Goal: Task Accomplishment & Management: Manage account settings

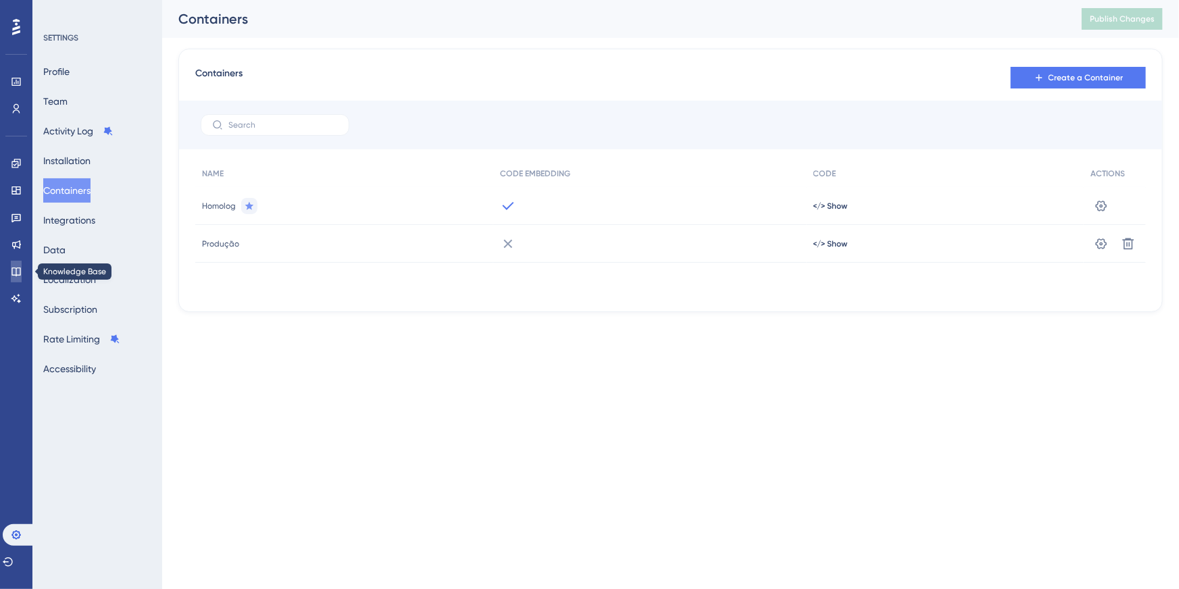
click at [21, 261] on link at bounding box center [16, 272] width 11 height 22
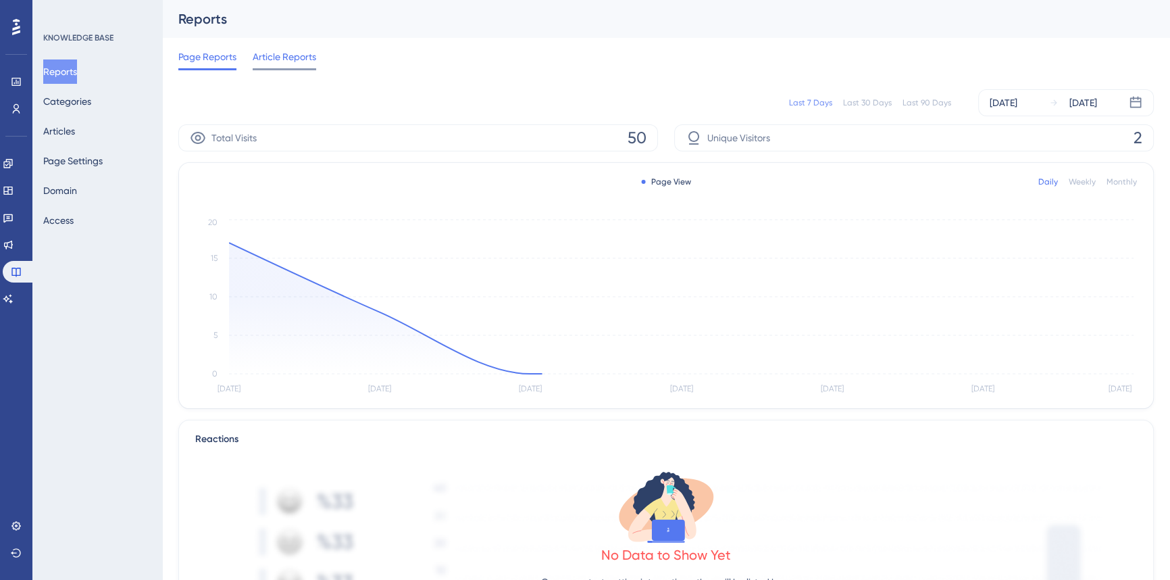
click at [301, 54] on span "Article Reports" at bounding box center [284, 57] width 63 height 16
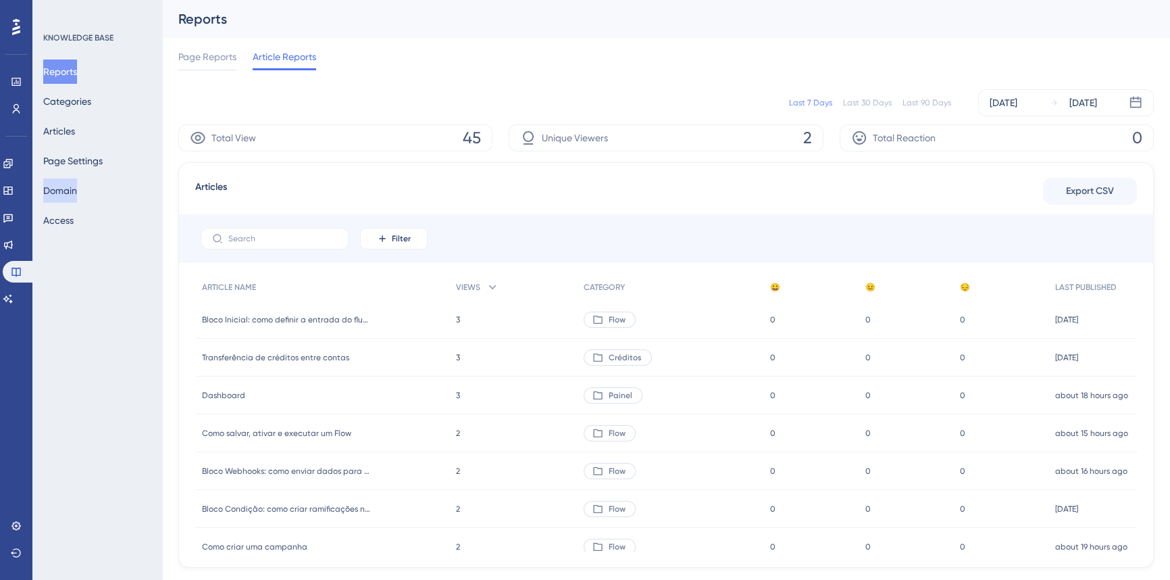
click at [77, 194] on button "Domain" at bounding box center [60, 190] width 34 height 24
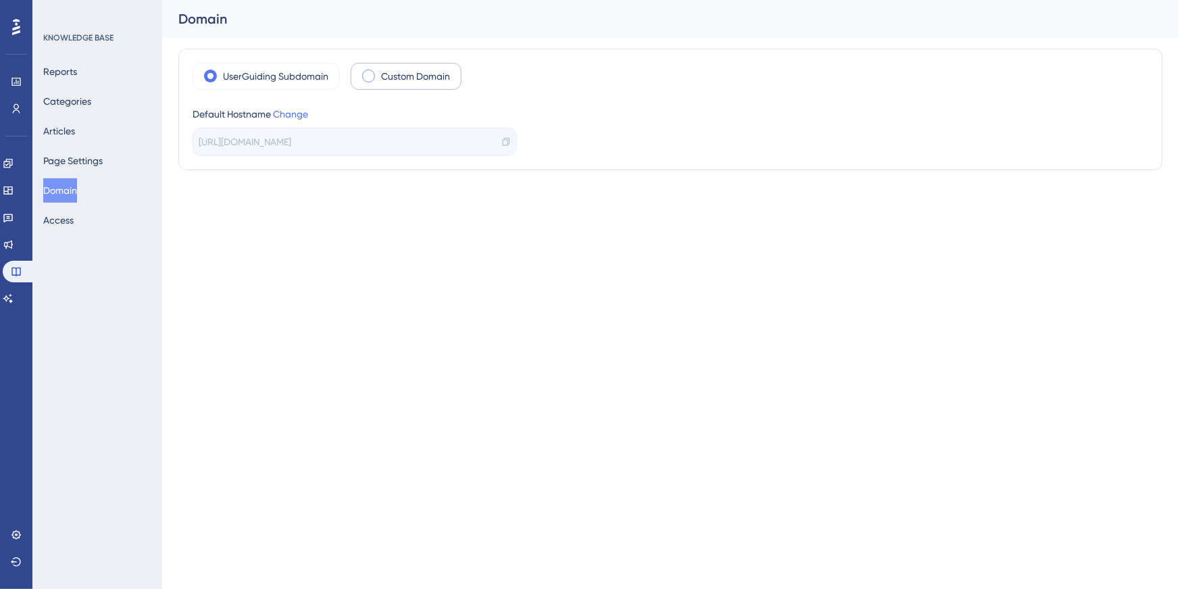
click at [438, 72] on label "Custom Domain" at bounding box center [415, 76] width 69 height 16
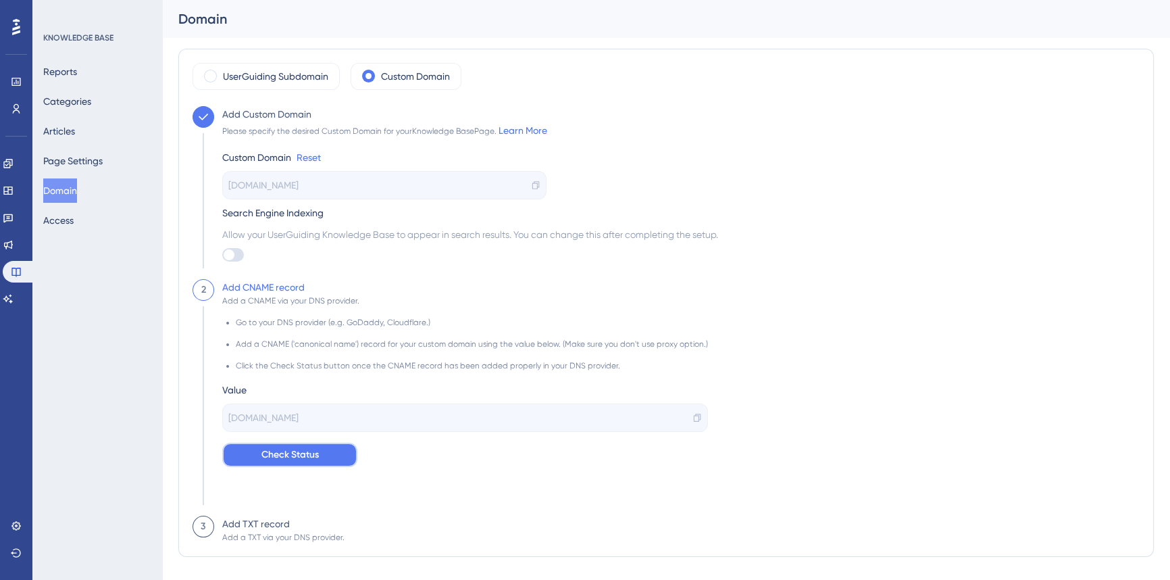
click at [267, 456] on span "Check Status" at bounding box center [289, 454] width 57 height 16
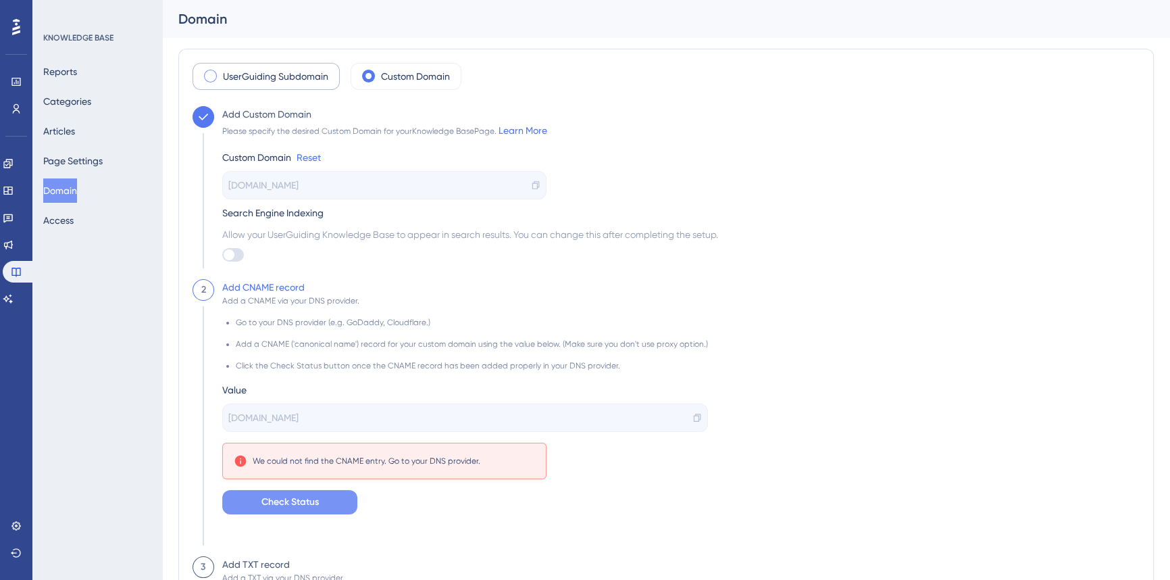
click at [300, 84] on div "UserGuiding Subdomain" at bounding box center [266, 76] width 147 height 27
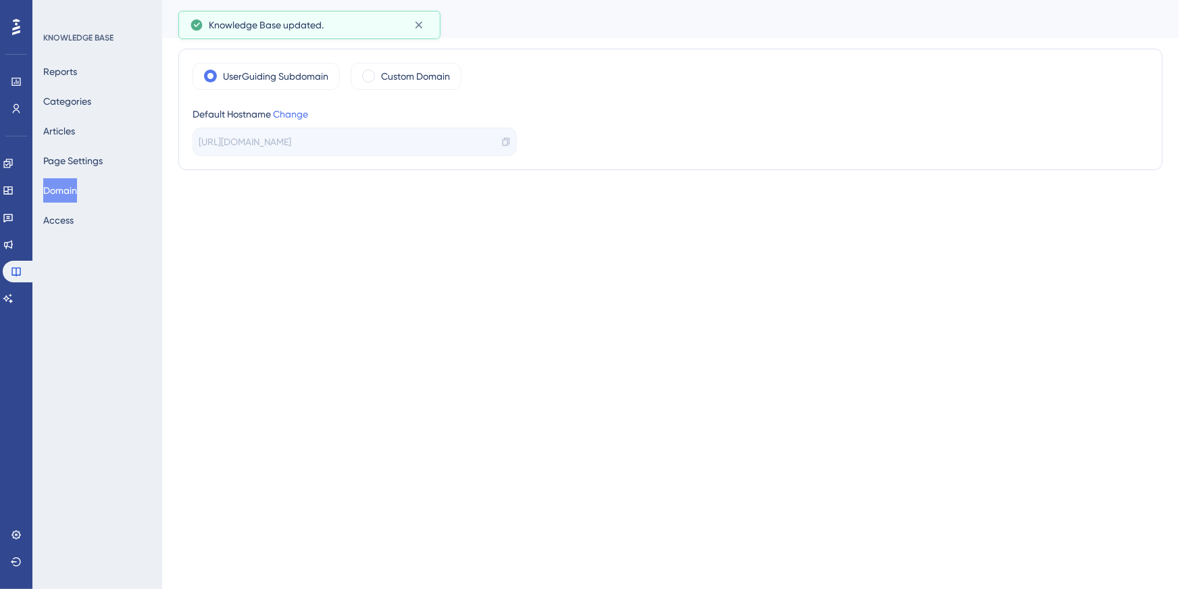
click at [508, 140] on icon at bounding box center [505, 141] width 9 height 9
click at [407, 74] on label "Custom Domain" at bounding box center [415, 76] width 69 height 16
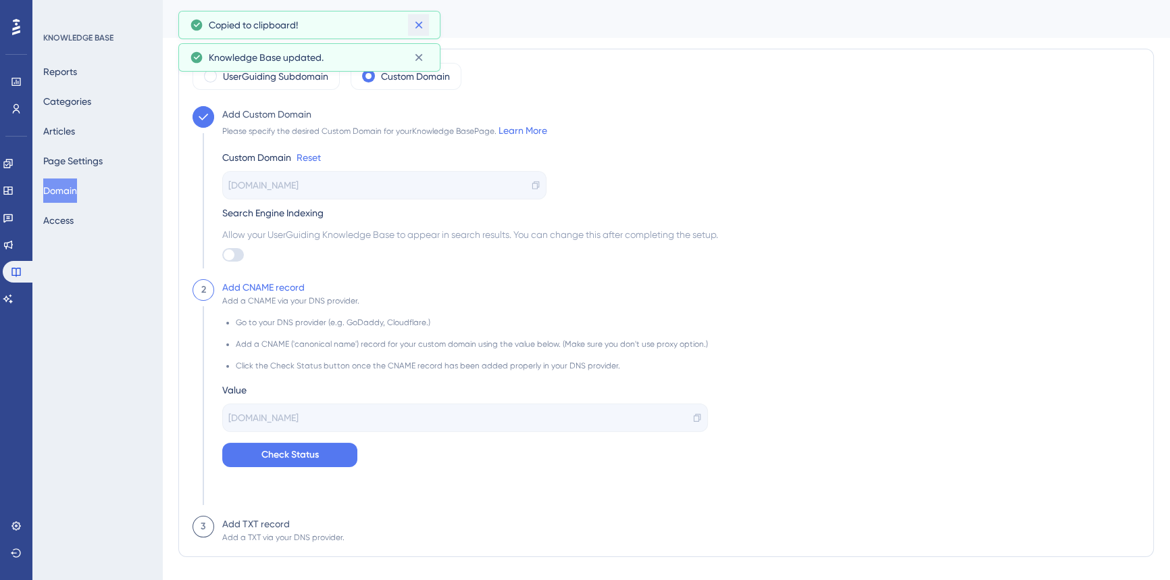
click at [423, 27] on icon at bounding box center [419, 25] width 14 height 14
click at [413, 23] on icon at bounding box center [419, 25] width 14 height 14
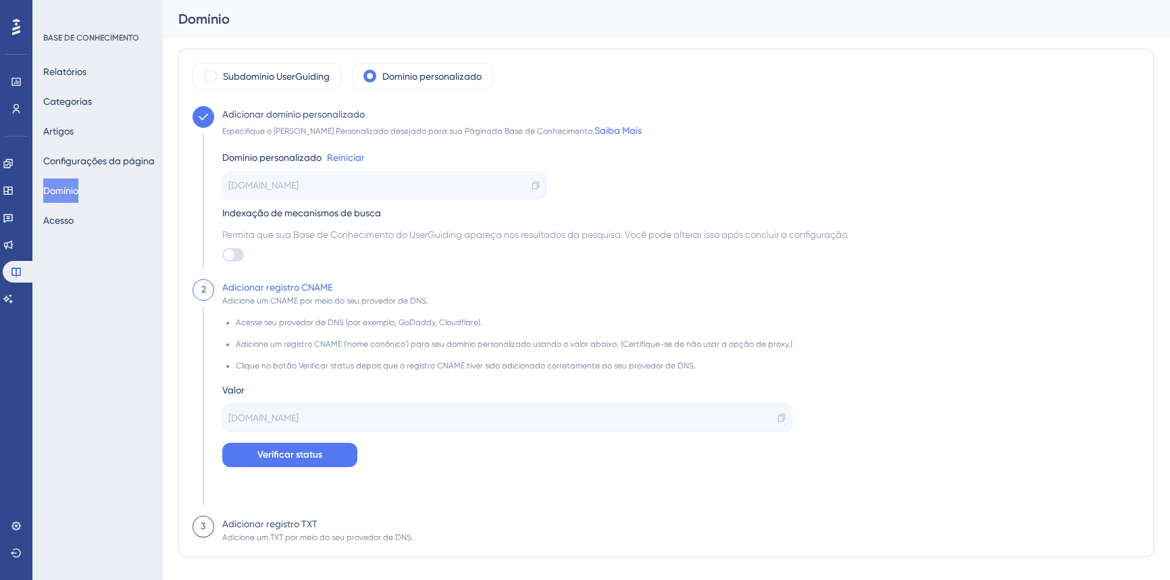
click at [576, 334] on li "Acesse seu provedor de DNS (por exemplo, GoDaddy, Cloudflare)." at bounding box center [514, 328] width 557 height 22
click at [331, 184] on div "[DOMAIN_NAME]" at bounding box center [384, 185] width 324 height 28
drag, startPoint x: 693, startPoint y: 351, endPoint x: 639, endPoint y: 349, distance: 54.1
click at [690, 351] on li "Adicione um registro CNAME ('nome canônico') para seu domínio personalizado usa…" at bounding box center [514, 349] width 557 height 22
click at [777, 415] on icon at bounding box center [781, 417] width 9 height 9
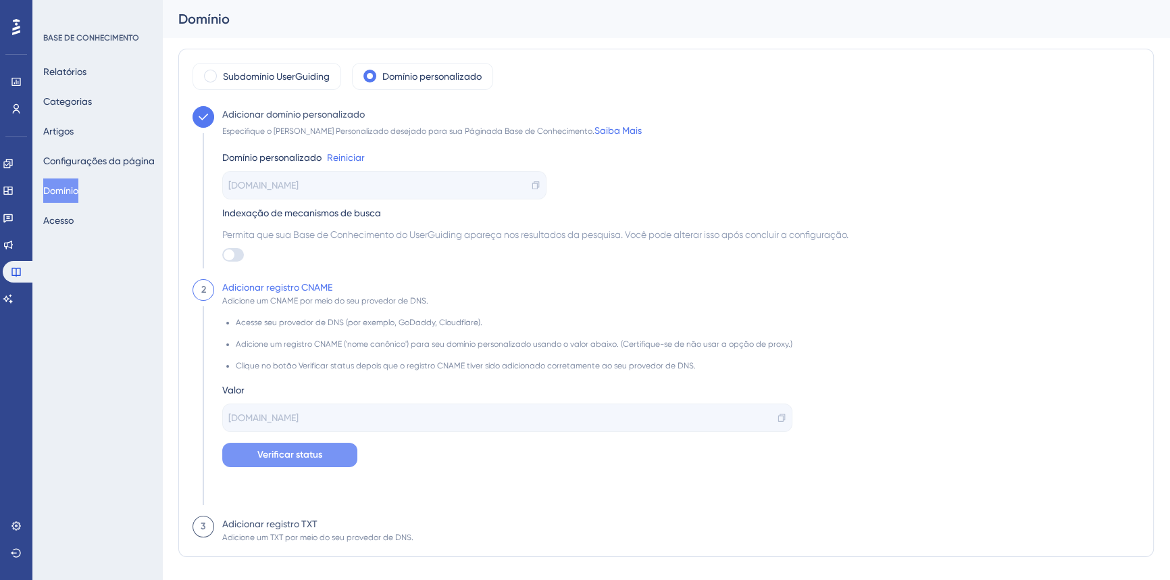
click at [323, 456] on button "Verificar status" at bounding box center [289, 454] width 135 height 24
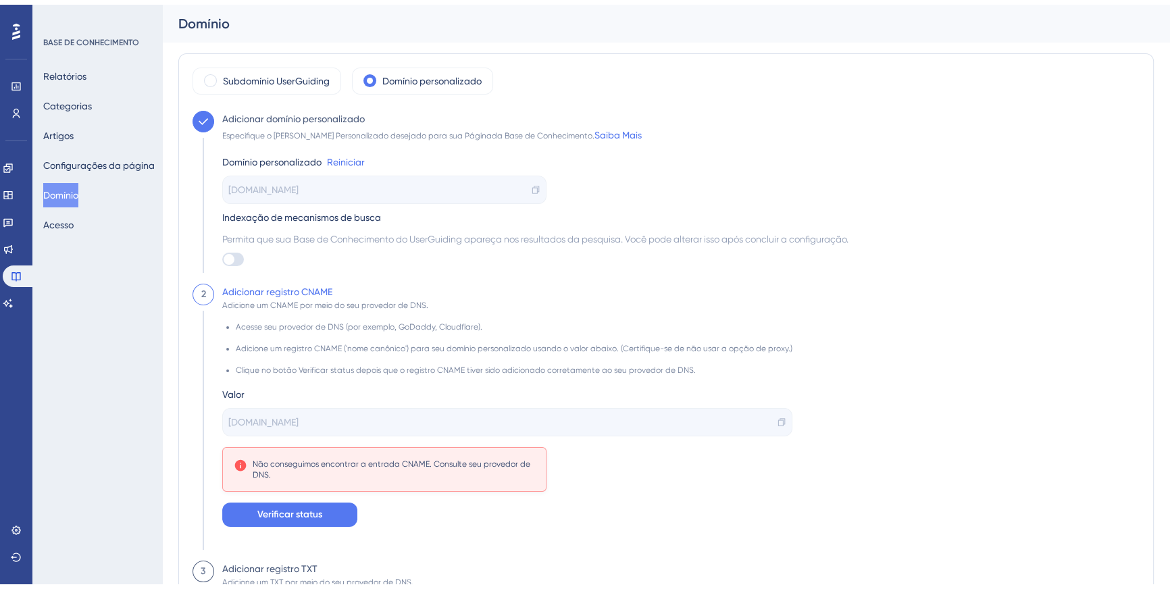
scroll to position [61, 0]
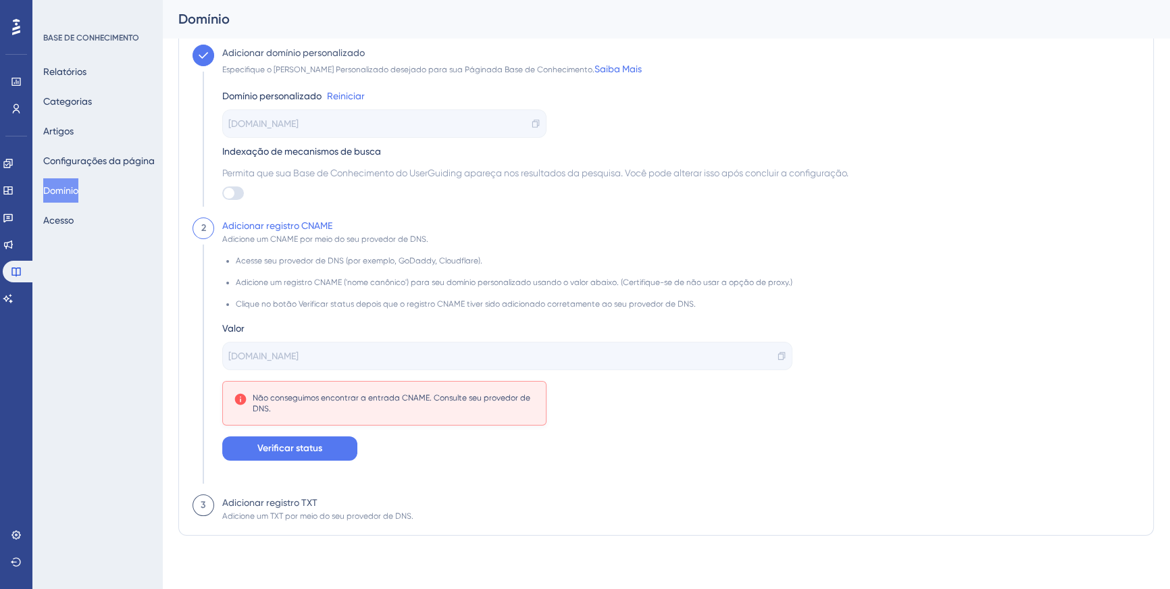
click at [274, 499] on font "Adicionar registro TXT" at bounding box center [269, 502] width 95 height 11
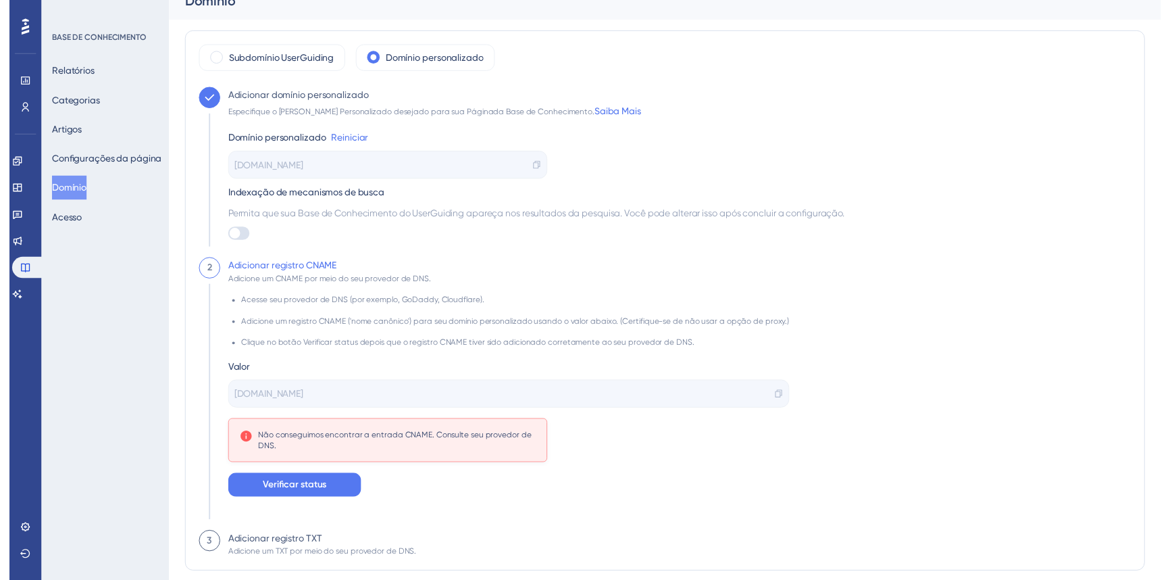
scroll to position [0, 0]
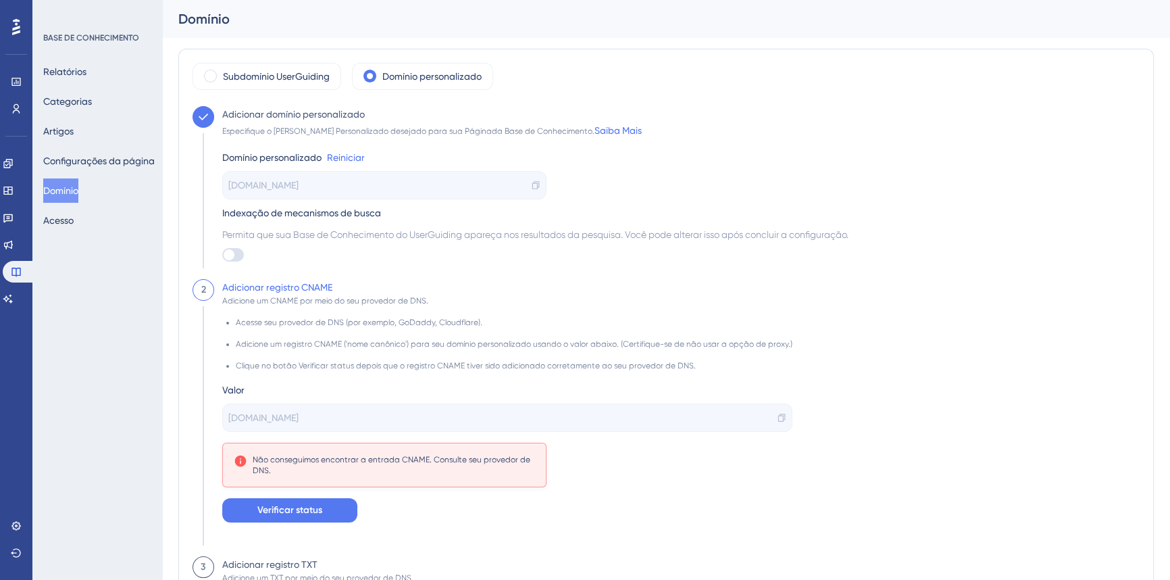
drag, startPoint x: 536, startPoint y: 182, endPoint x: 559, endPoint y: 95, distance: 90.6
click at [536, 182] on icon at bounding box center [535, 184] width 9 height 9
click at [337, 159] on font "Reiniciar" at bounding box center [346, 157] width 38 height 11
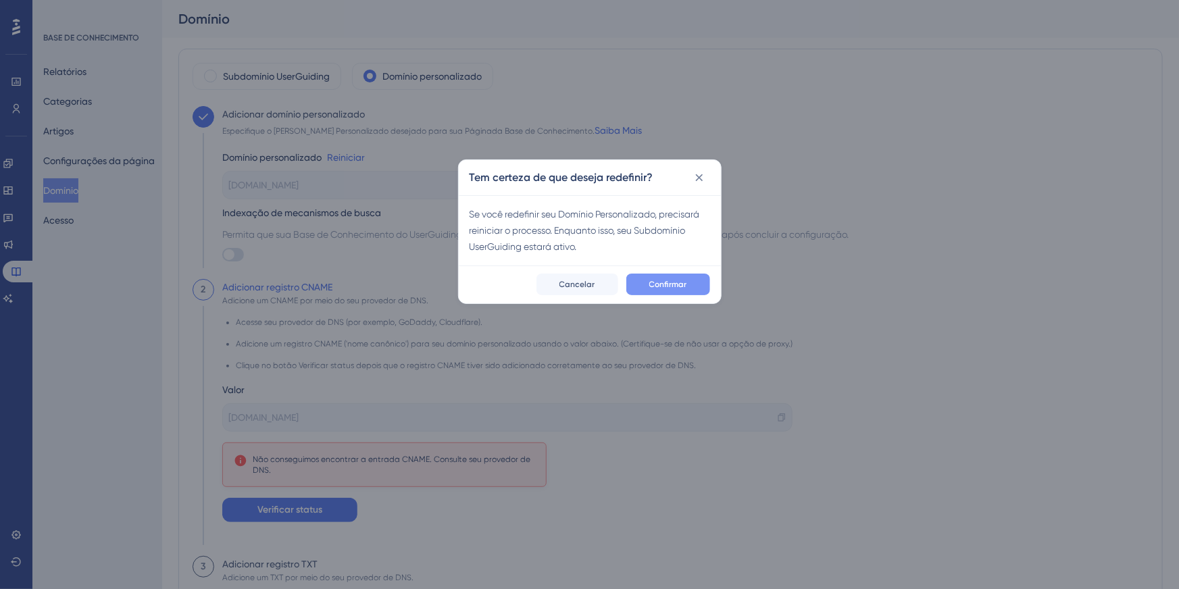
click at [662, 282] on font "Confirmar" at bounding box center [668, 284] width 38 height 9
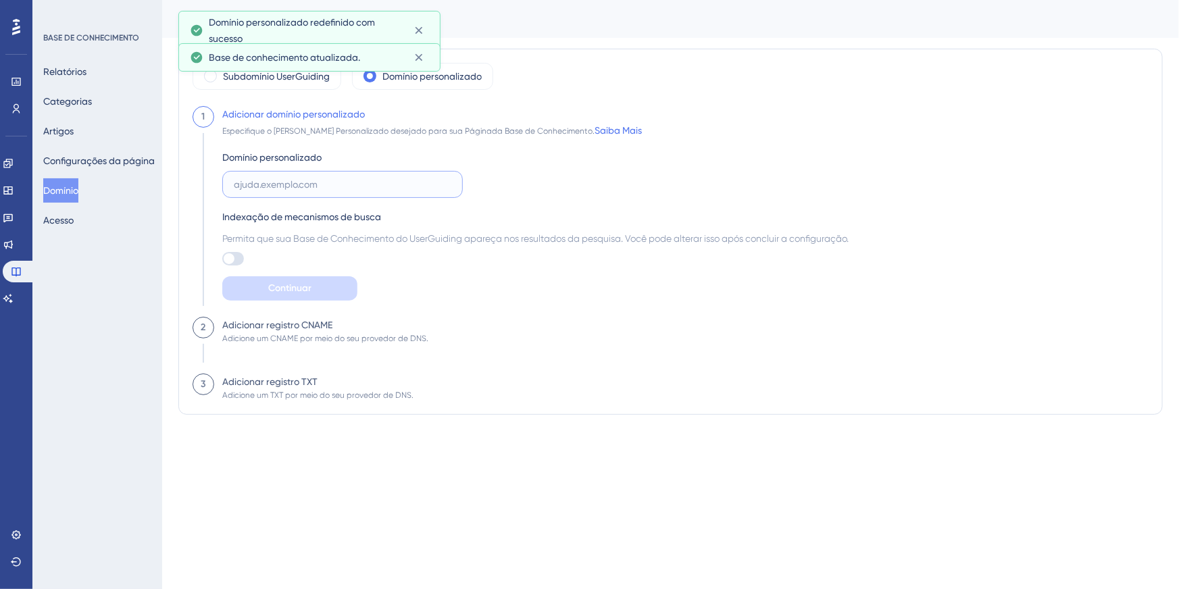
click at [350, 183] on input "text" at bounding box center [343, 184] width 218 height 15
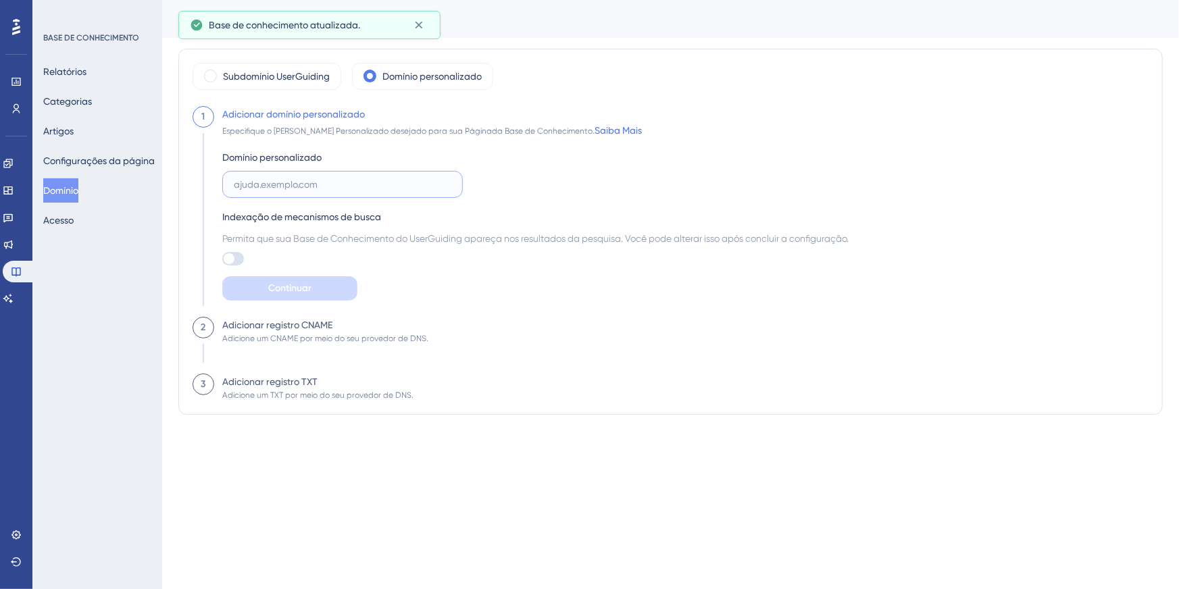
click at [359, 191] on input "text" at bounding box center [343, 184] width 218 height 15
click at [348, 179] on input "text" at bounding box center [343, 184] width 218 height 15
paste input "[DOMAIN_NAME]"
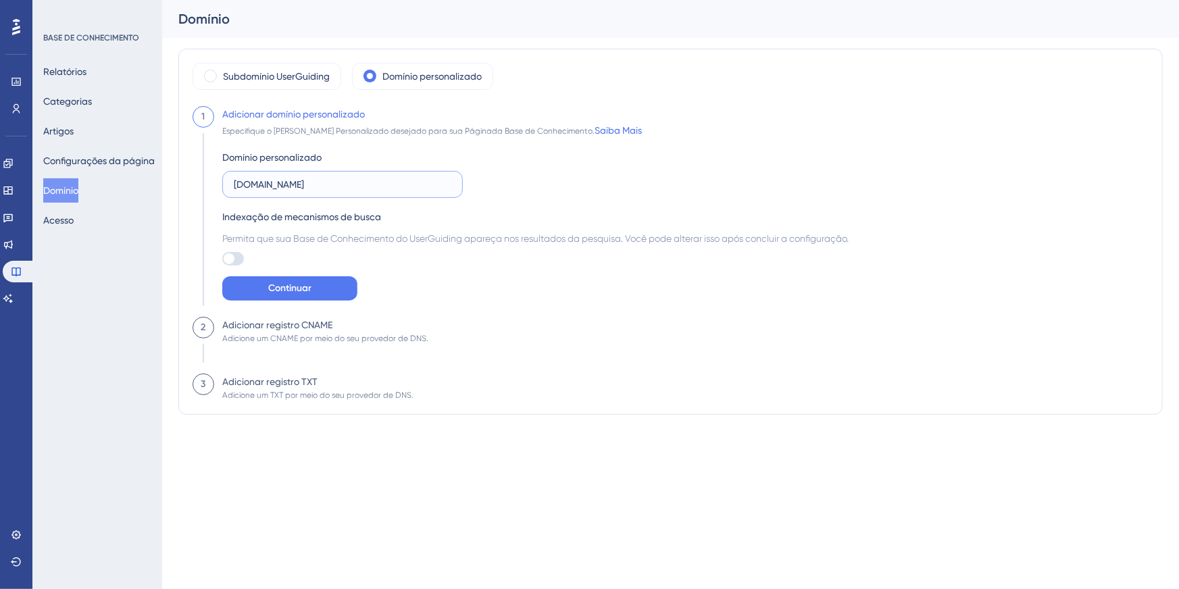
type input "[DOMAIN_NAME]"
click at [426, 271] on div "Domínio personalizado [DOMAIN_NAME] Indexação de mecanismos de busca Permita qu…" at bounding box center [535, 219] width 626 height 162
click at [302, 295] on span "Continuar" at bounding box center [289, 288] width 43 height 16
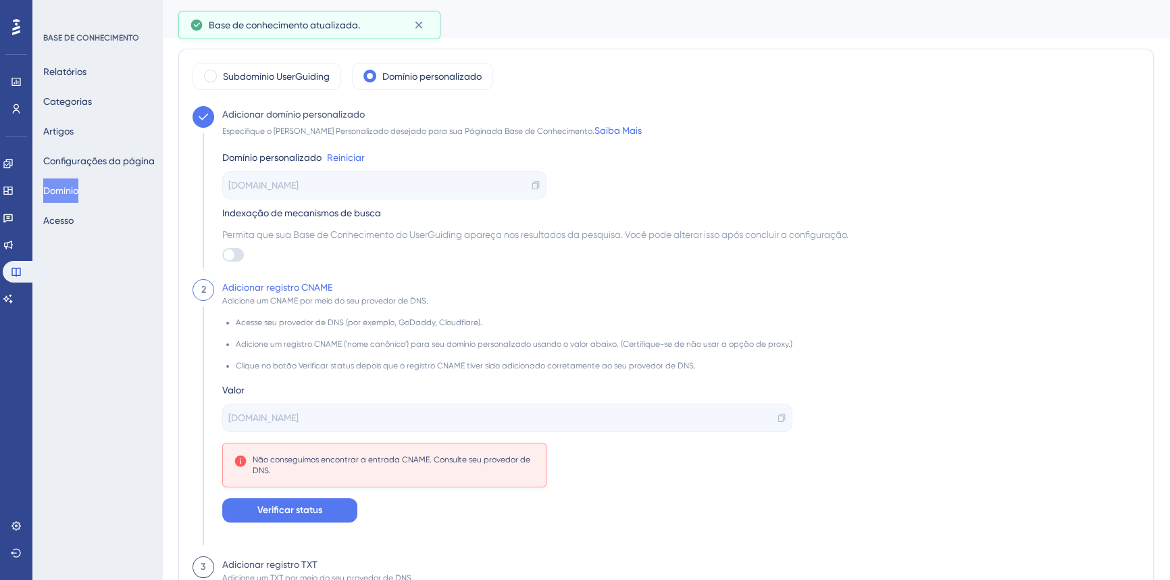
click at [535, 180] on icon at bounding box center [535, 184] width 9 height 9
click at [378, 187] on div "[DOMAIN_NAME]" at bounding box center [384, 185] width 324 height 28
click at [338, 154] on font "Reiniciar" at bounding box center [346, 157] width 38 height 11
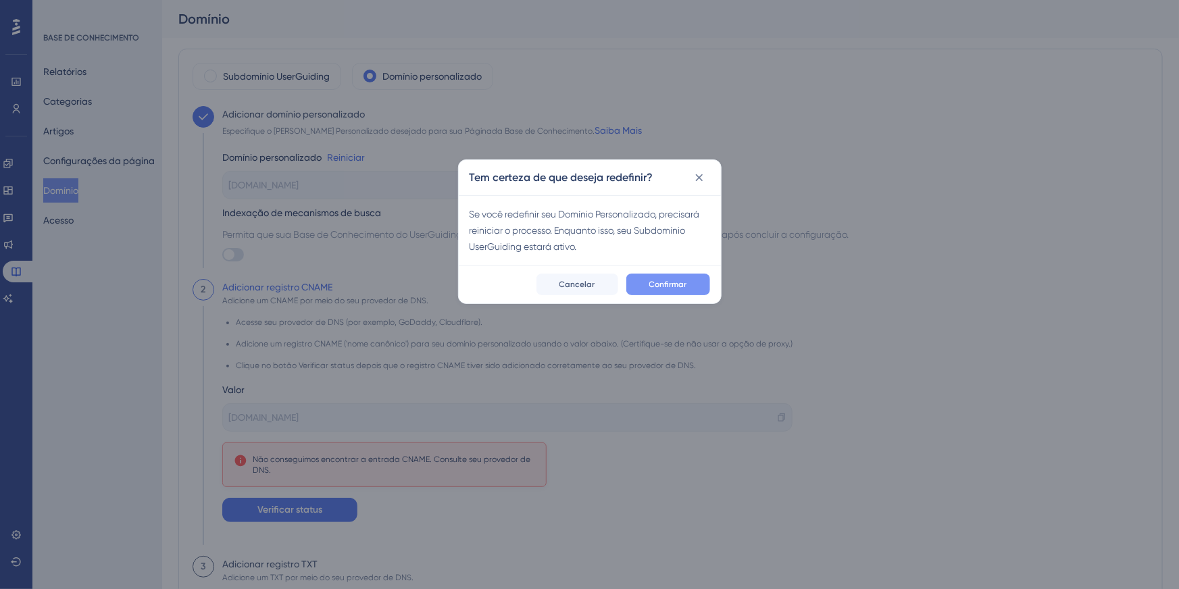
click at [666, 284] on font "Confirmar" at bounding box center [668, 284] width 38 height 9
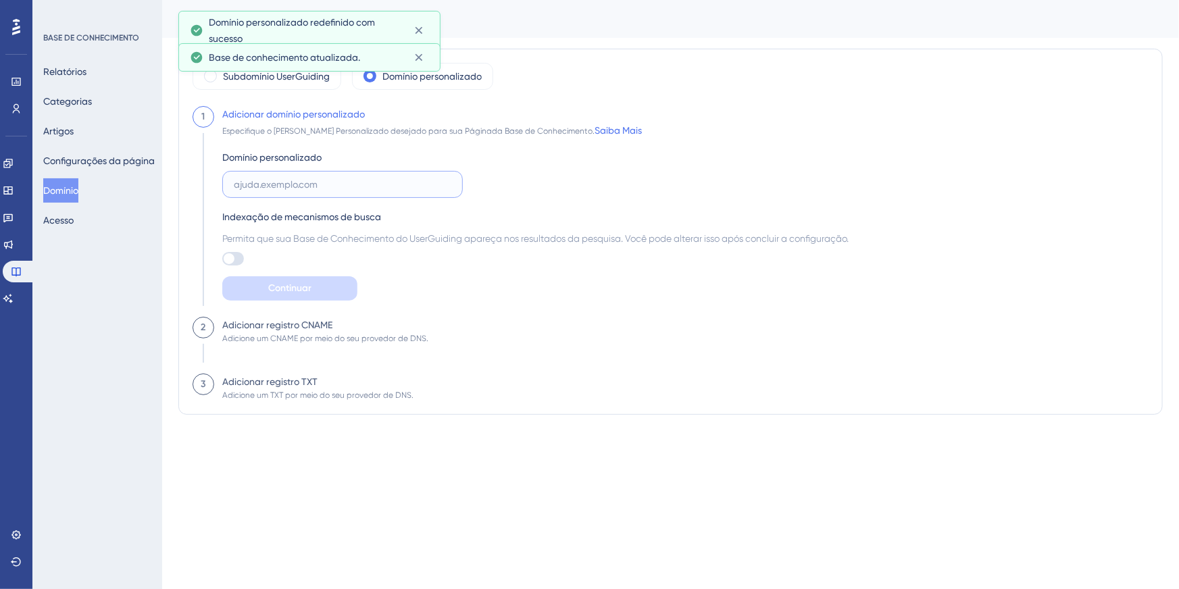
click at [351, 188] on input "text" at bounding box center [343, 184] width 218 height 15
paste input "[DOMAIN_NAME]"
click at [245, 185] on input "[DOMAIN_NAME]" at bounding box center [343, 184] width 218 height 15
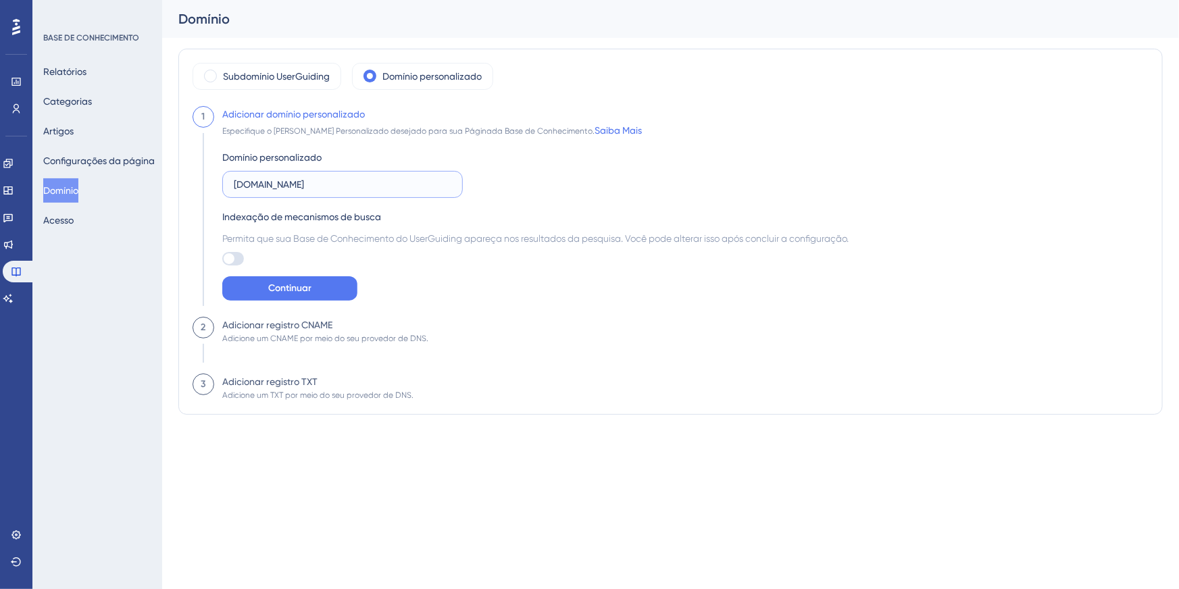
click at [364, 187] on input "[DOMAIN_NAME]" at bounding box center [343, 184] width 218 height 15
paste input "ajuda"
type input "[DOMAIN_NAME]"
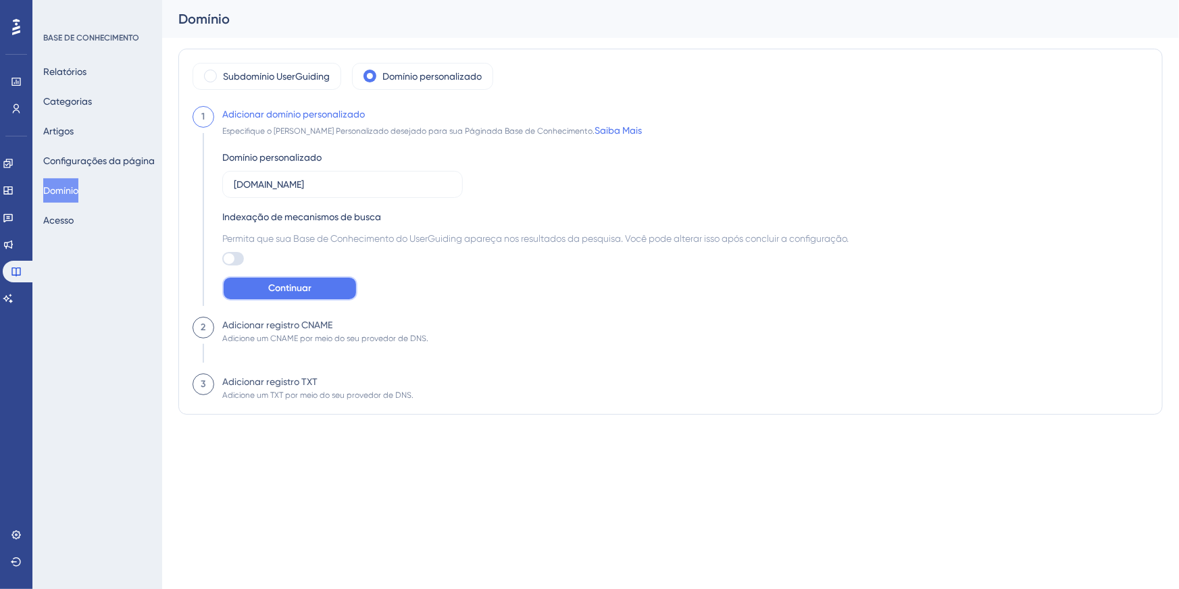
click at [314, 290] on button "Continuar" at bounding box center [289, 288] width 135 height 24
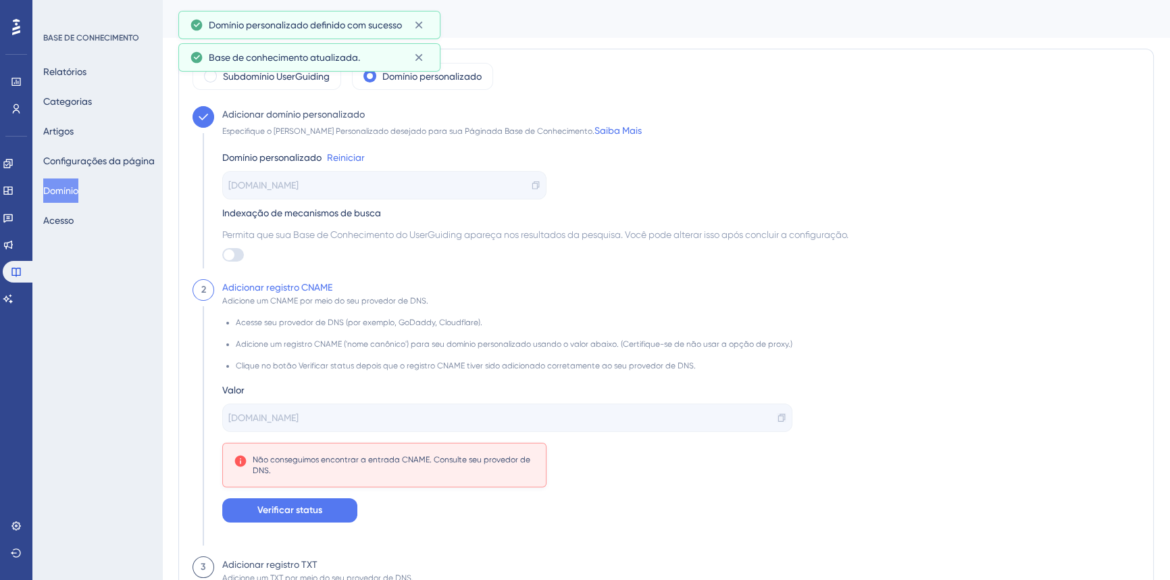
click at [777, 413] on icon at bounding box center [781, 417] width 9 height 9
